Goal: Check status: Check status

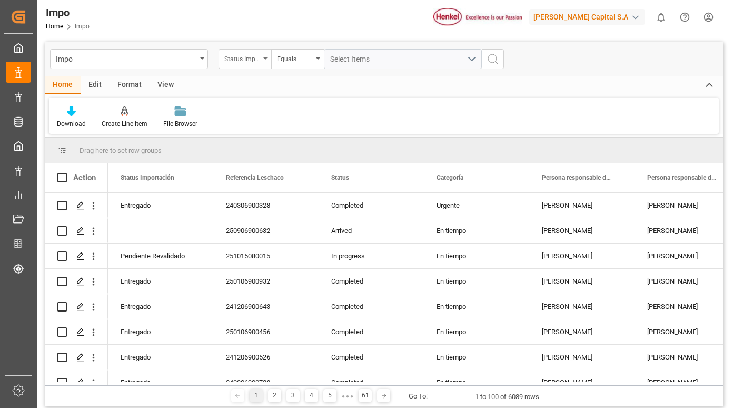
click at [257, 58] on div "Status Importación" at bounding box center [242, 58] width 36 height 12
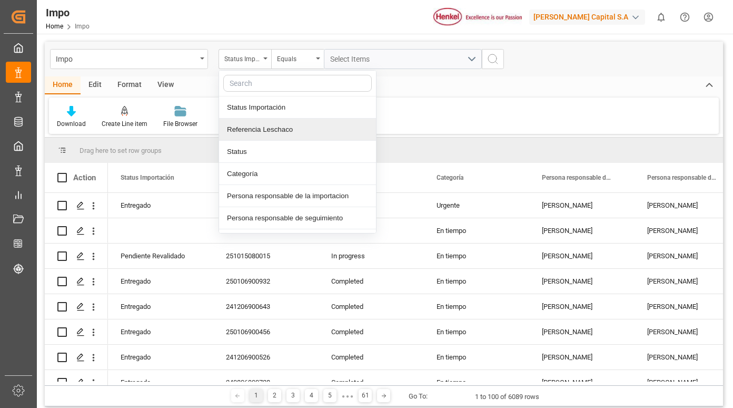
click at [292, 127] on div "Referencia Leschaco" at bounding box center [297, 130] width 157 height 22
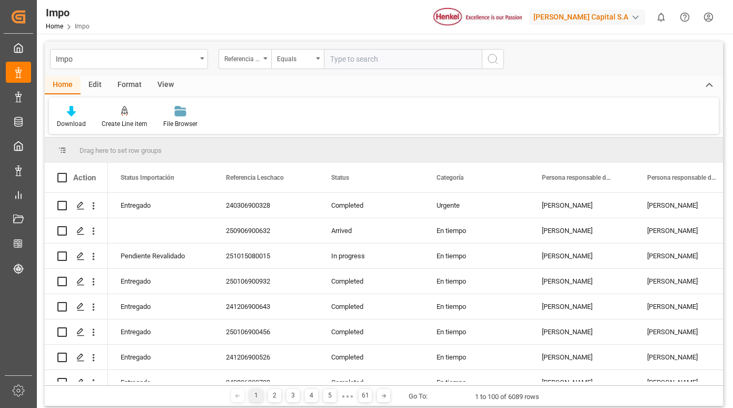
click at [364, 60] on input "text" at bounding box center [403, 59] width 158 height 20
click at [274, 58] on div "Equals" at bounding box center [297, 59] width 53 height 20
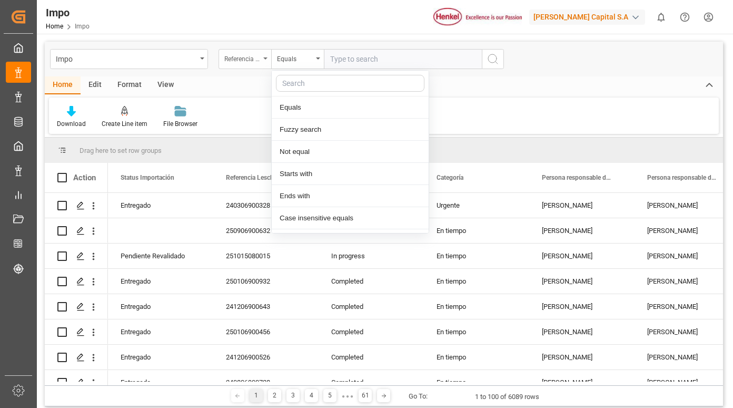
click at [263, 58] on icon "open menu" at bounding box center [265, 58] width 4 height 2
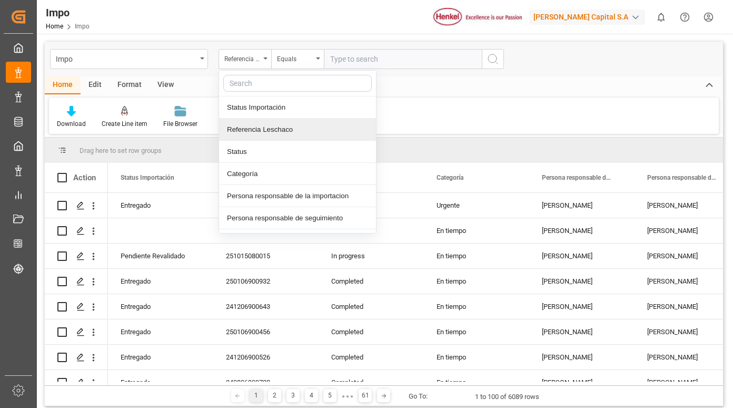
click at [276, 130] on div "Referencia Leschaco" at bounding box center [297, 130] width 157 height 22
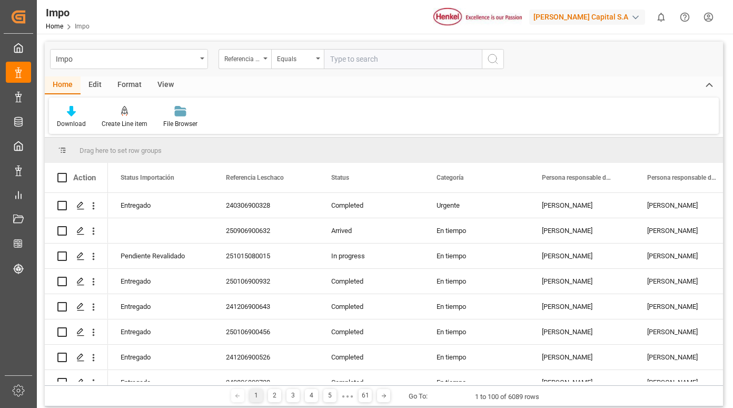
click at [370, 56] on input "text" at bounding box center [403, 59] width 158 height 20
paste input "250406900932"
type input "250406900932"
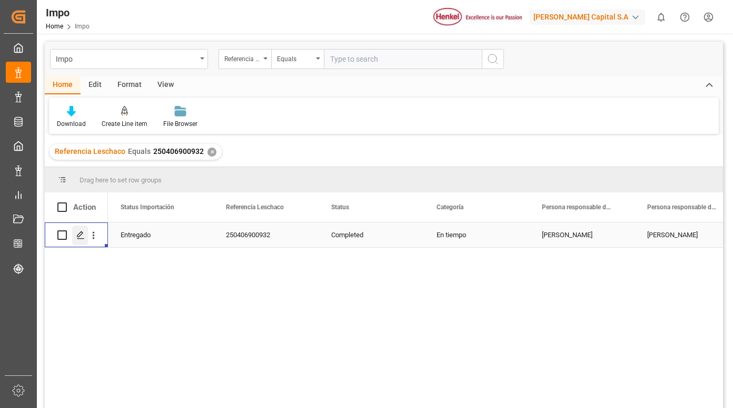
click at [76, 235] on icon "Press SPACE to select this row." at bounding box center [80, 235] width 8 height 8
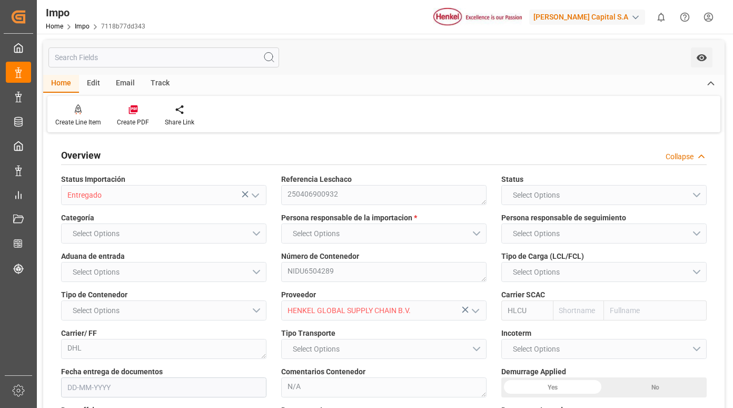
type input "Hapag [PERSON_NAME]"
type input "Hapag Lloyd Aktiengesellschaft"
type input "1"
type input "50"
type input "18"
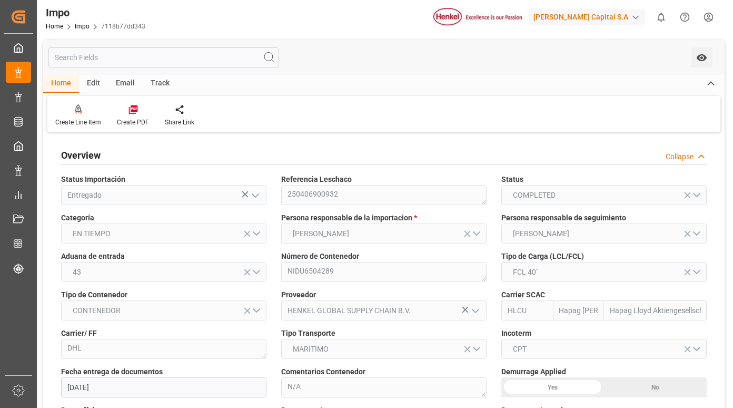
type input "[DATE]"
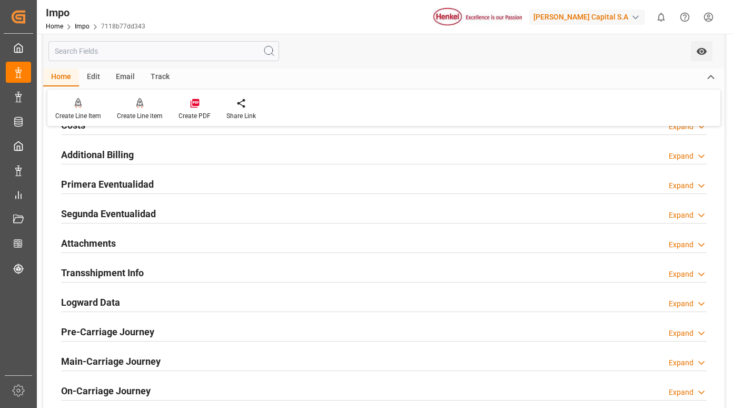
scroll to position [790, 0]
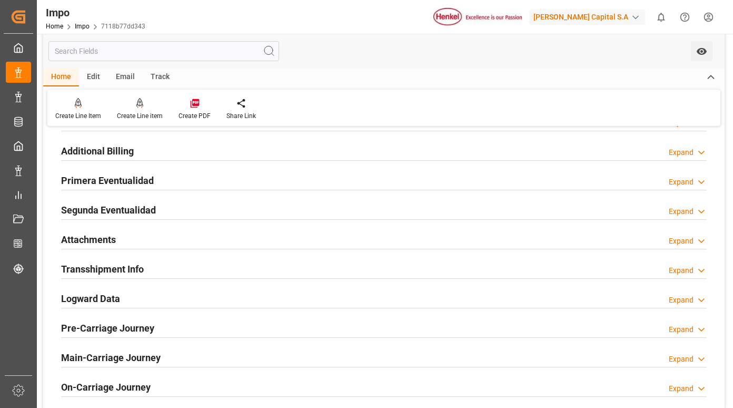
click at [133, 184] on h2 "Primera Eventualidad" at bounding box center [107, 180] width 93 height 14
